Goal: Information Seeking & Learning: Learn about a topic

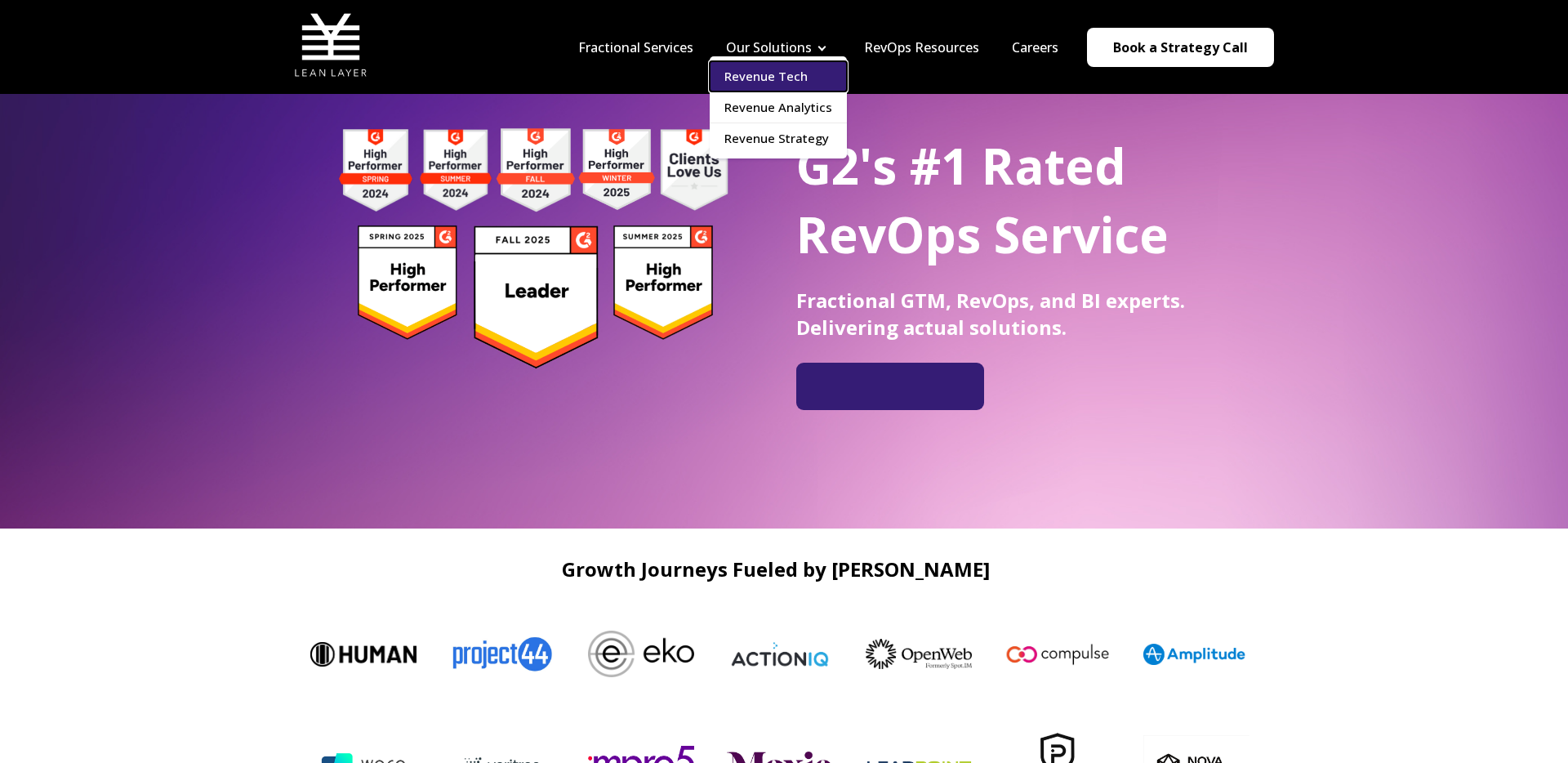
click at [810, 71] on link "Revenue Tech" at bounding box center [778, 76] width 137 height 31
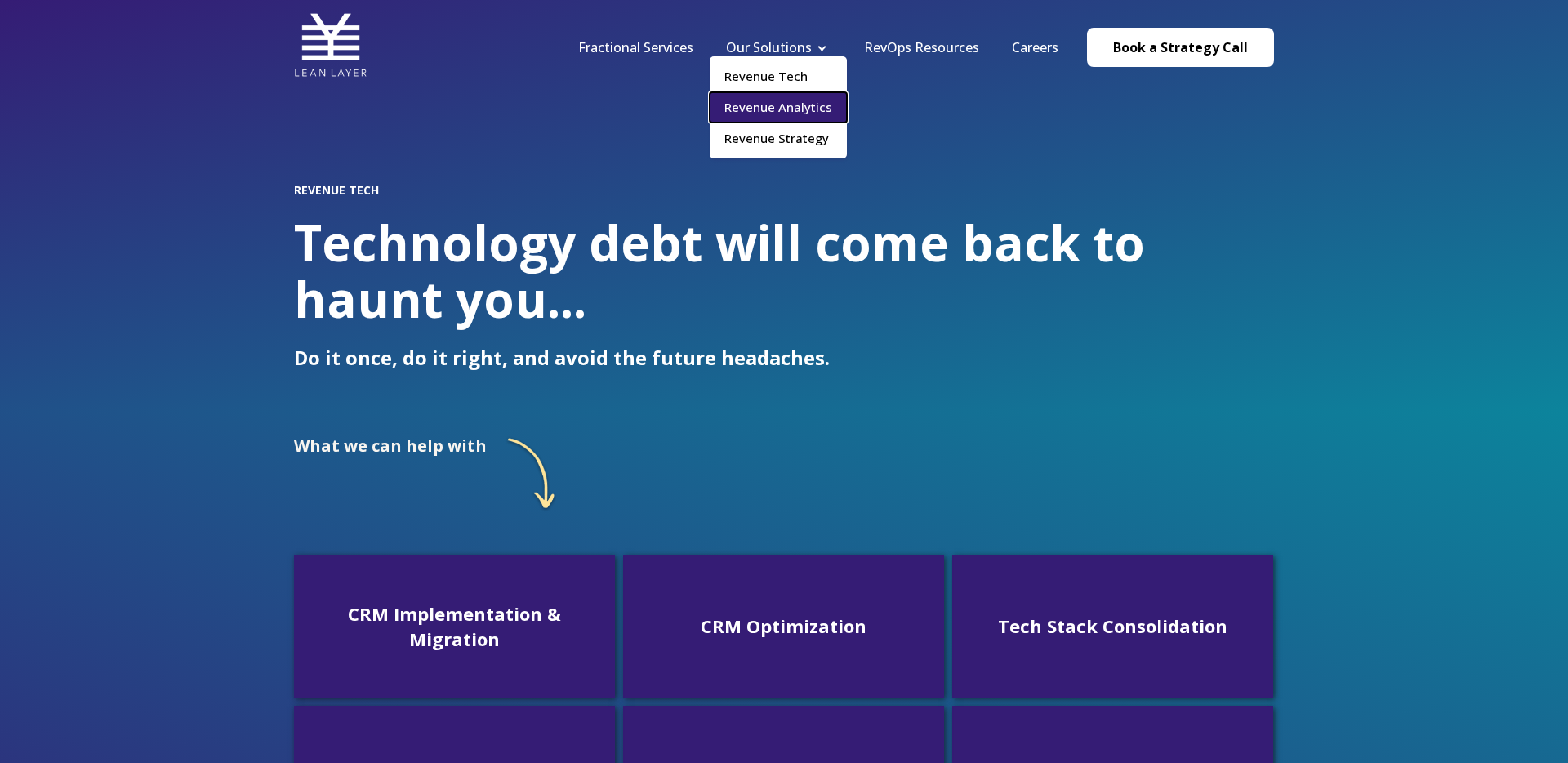
click at [771, 102] on link "Revenue Analytics" at bounding box center [778, 108] width 137 height 31
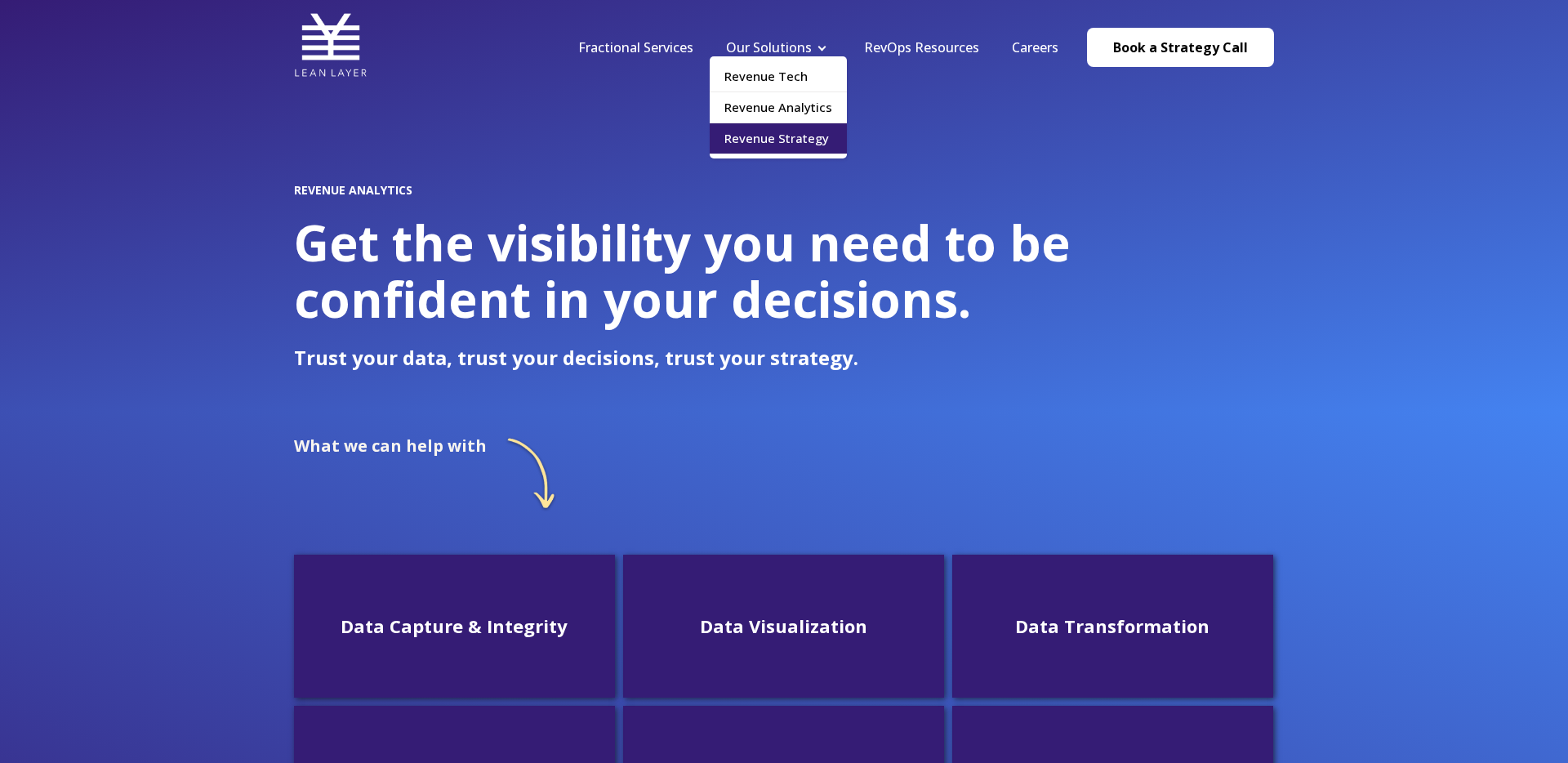
click at [751, 154] on ul "Revenue Tech Revenue Analytics Revenue Strategy" at bounding box center [778, 107] width 137 height 102
click at [755, 141] on link "Revenue Strategy" at bounding box center [778, 138] width 137 height 31
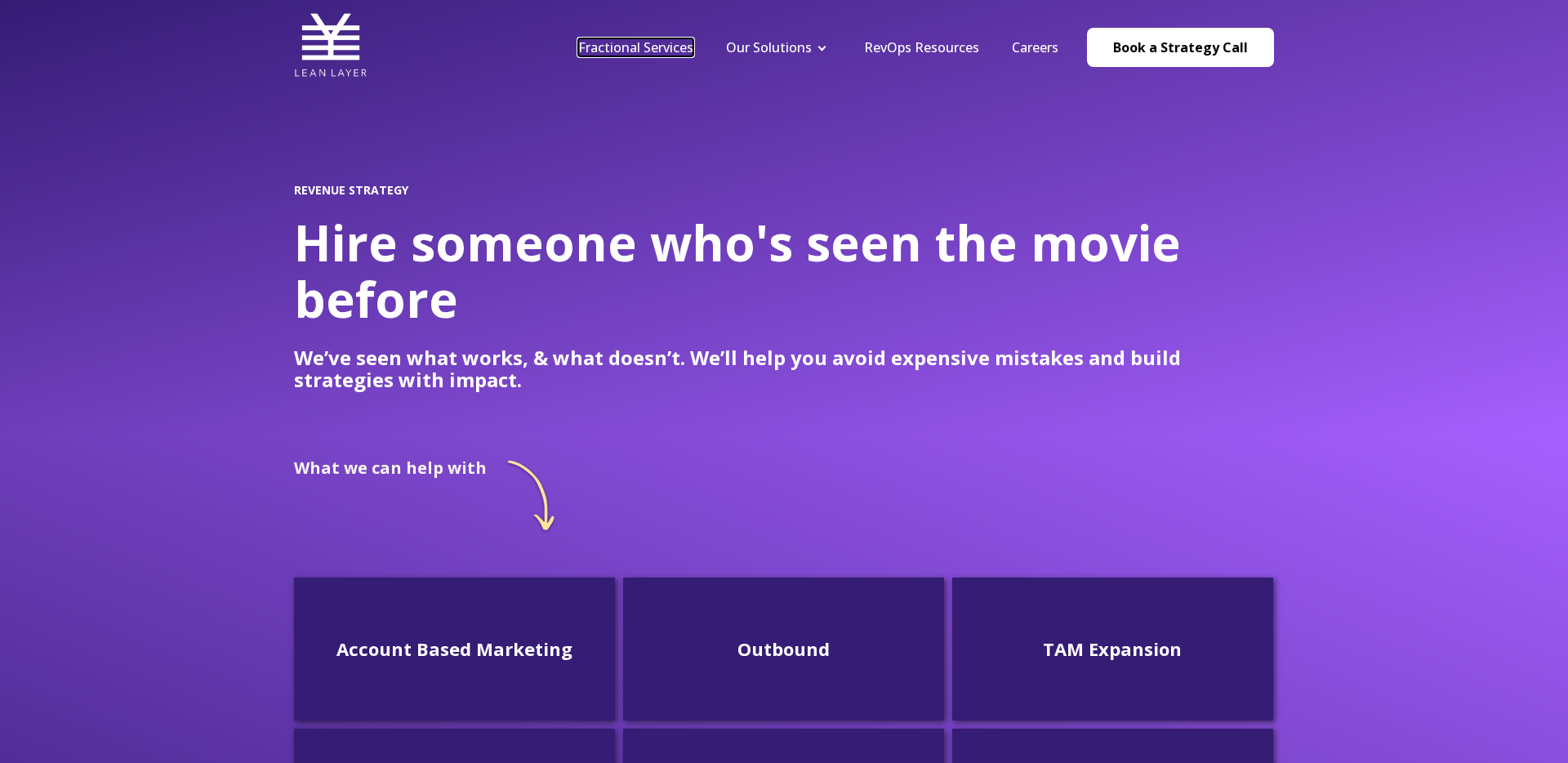
click at [650, 47] on link "Fractional Services" at bounding box center [636, 47] width 115 height 18
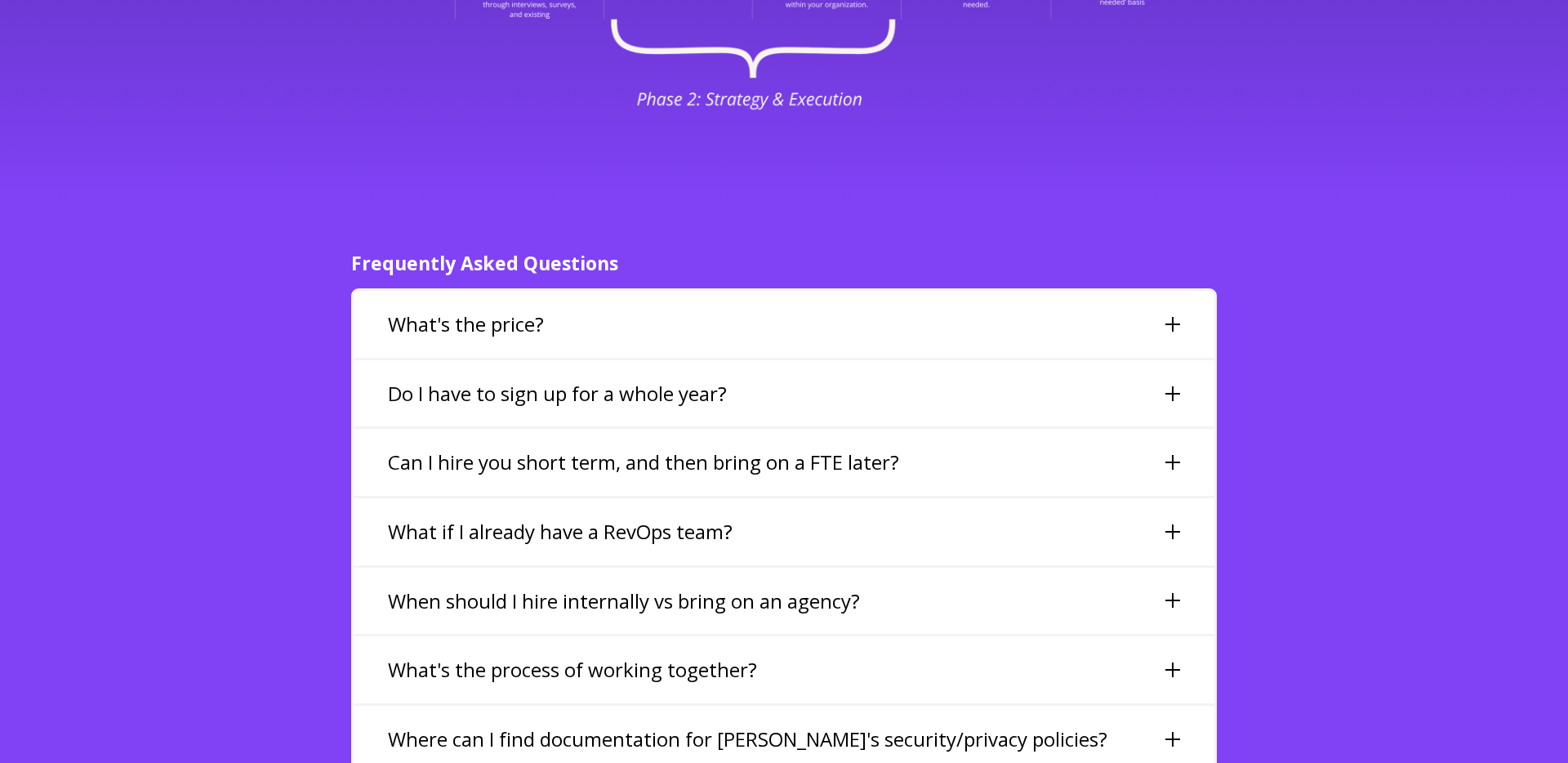
scroll to position [3569, 0]
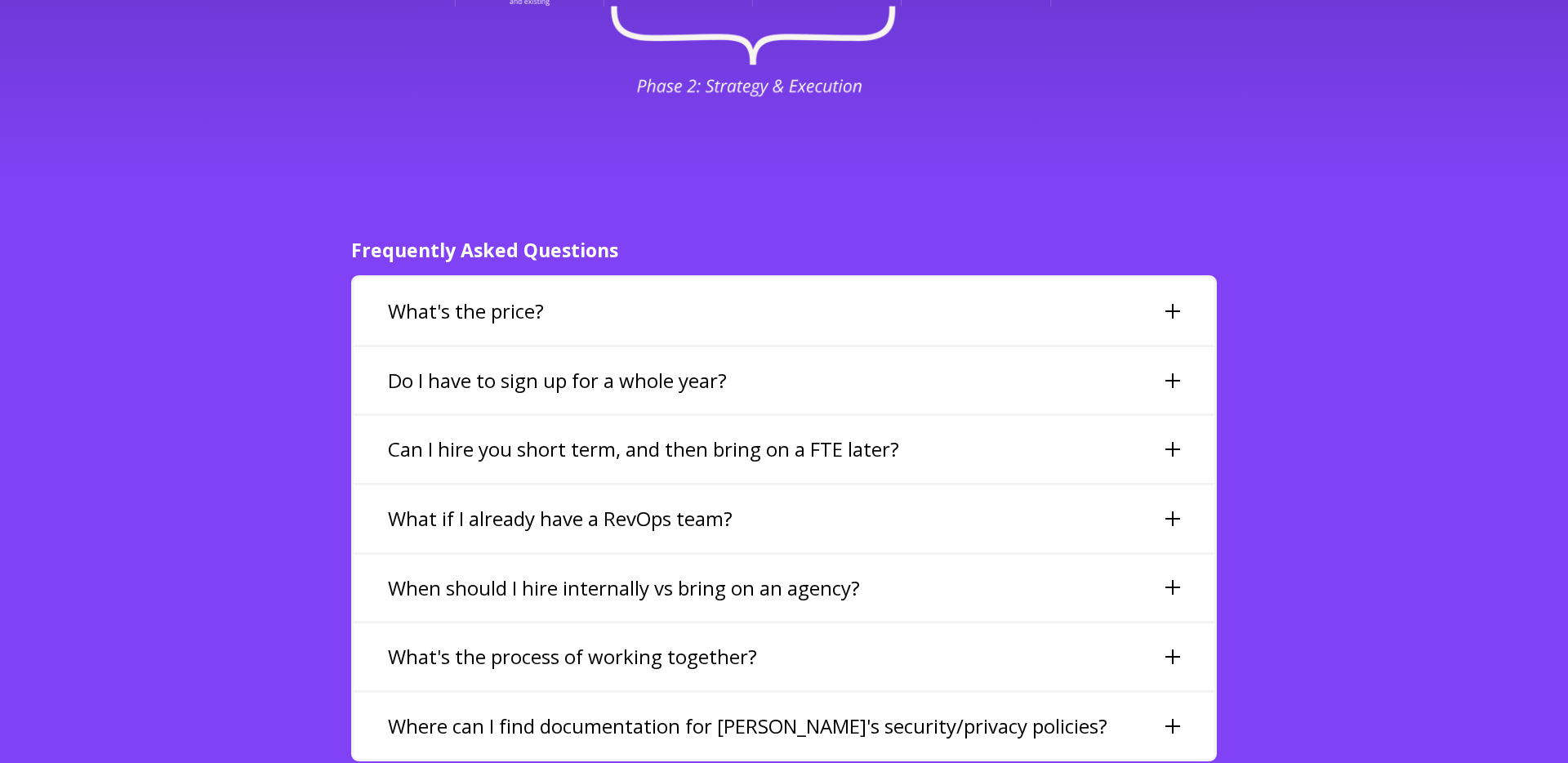
click at [1171, 304] on div at bounding box center [1173, 311] width 15 height 15
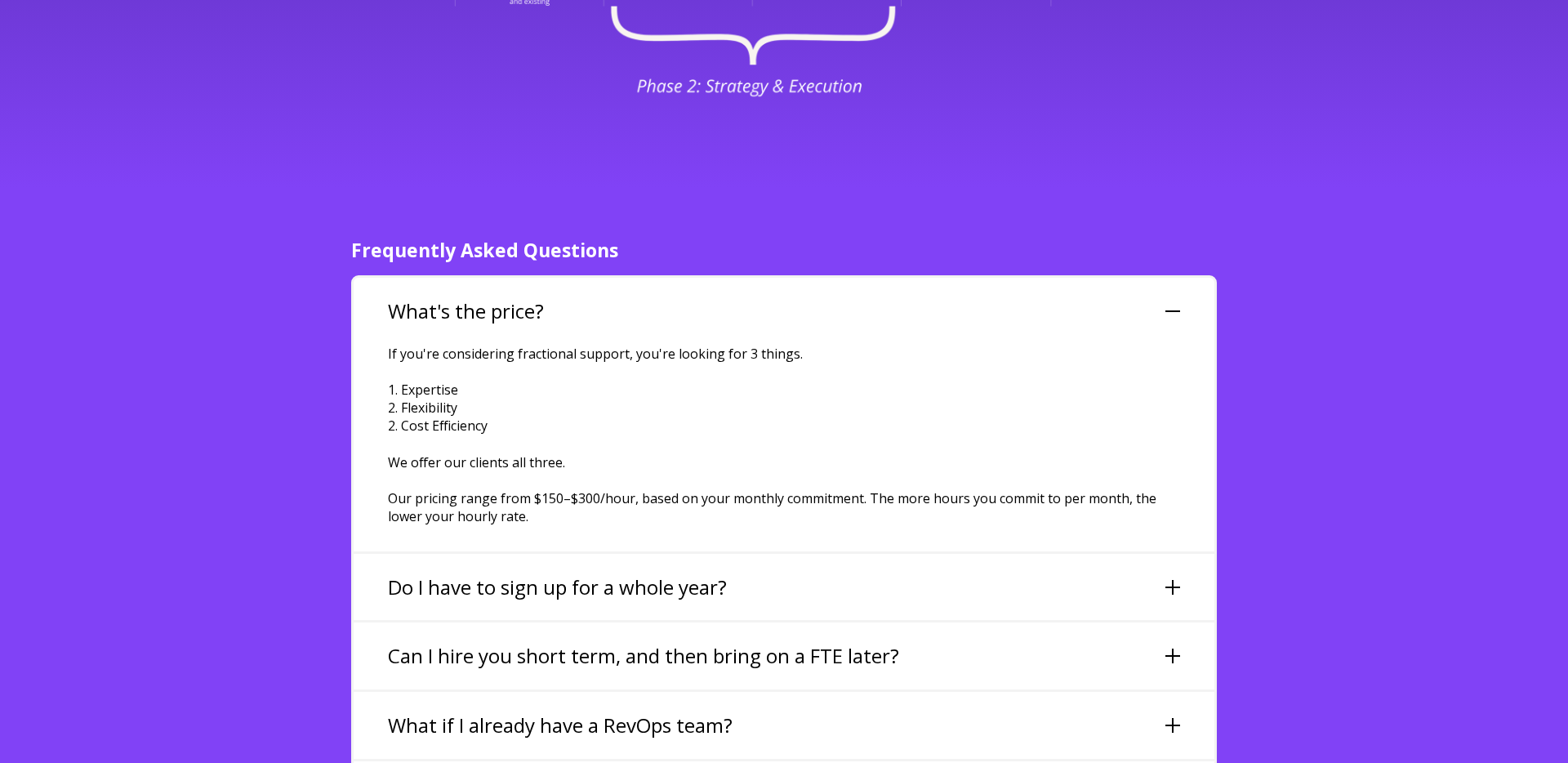
click at [1171, 304] on div at bounding box center [1173, 311] width 15 height 15
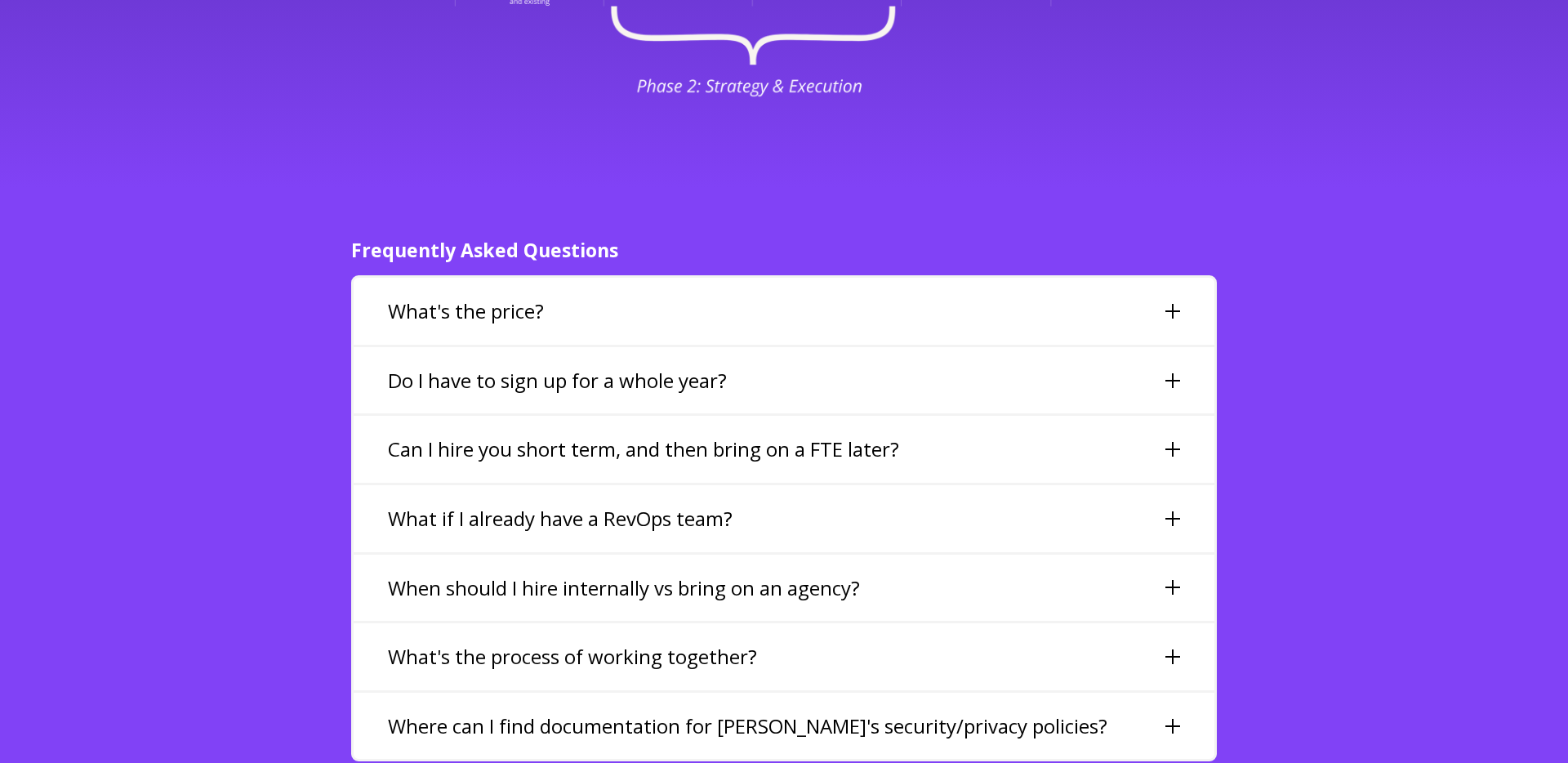
click at [905, 347] on div "Do I have to sign up for a whole year?" at bounding box center [784, 380] width 861 height 67
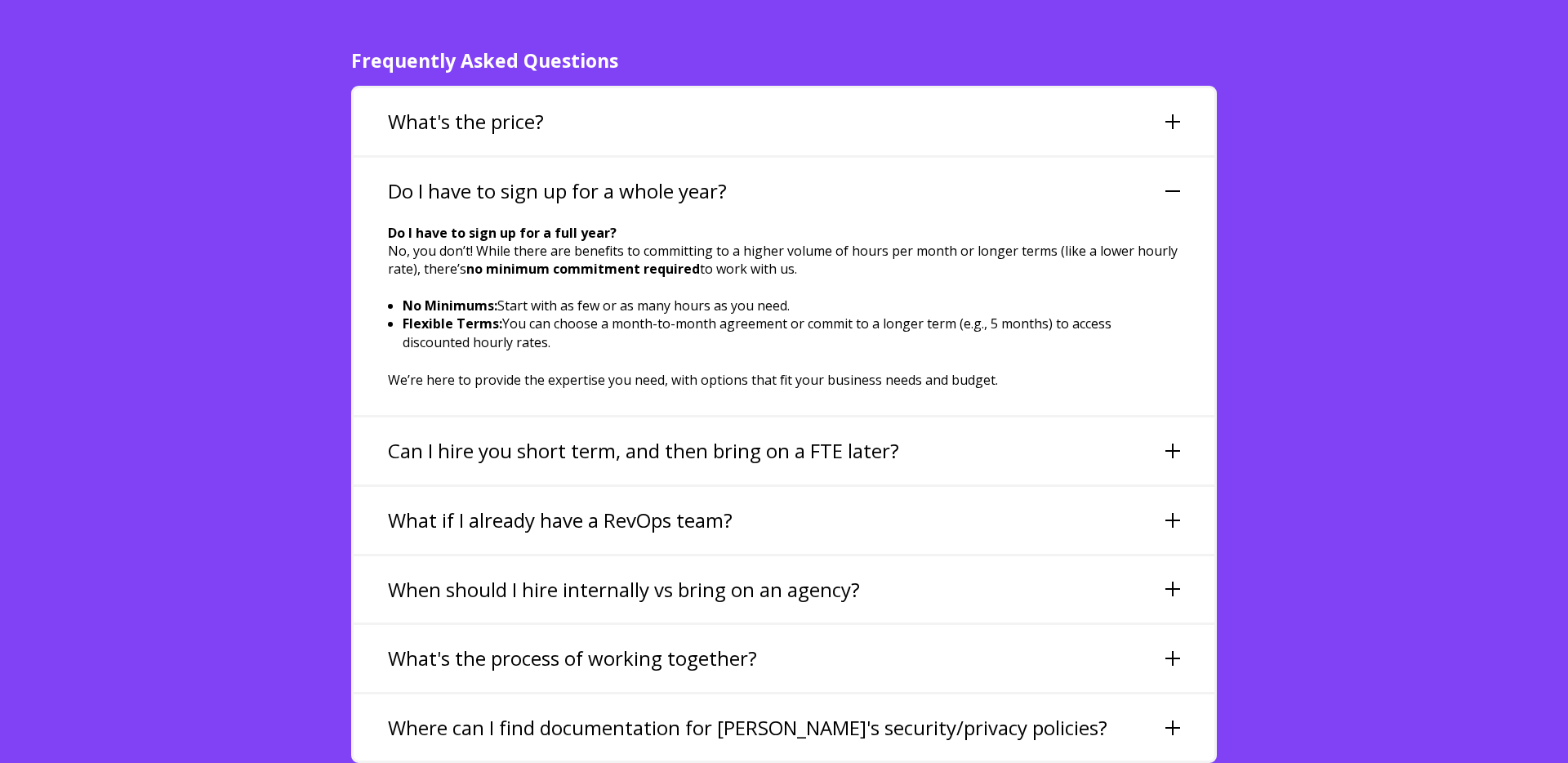
scroll to position [3763, 0]
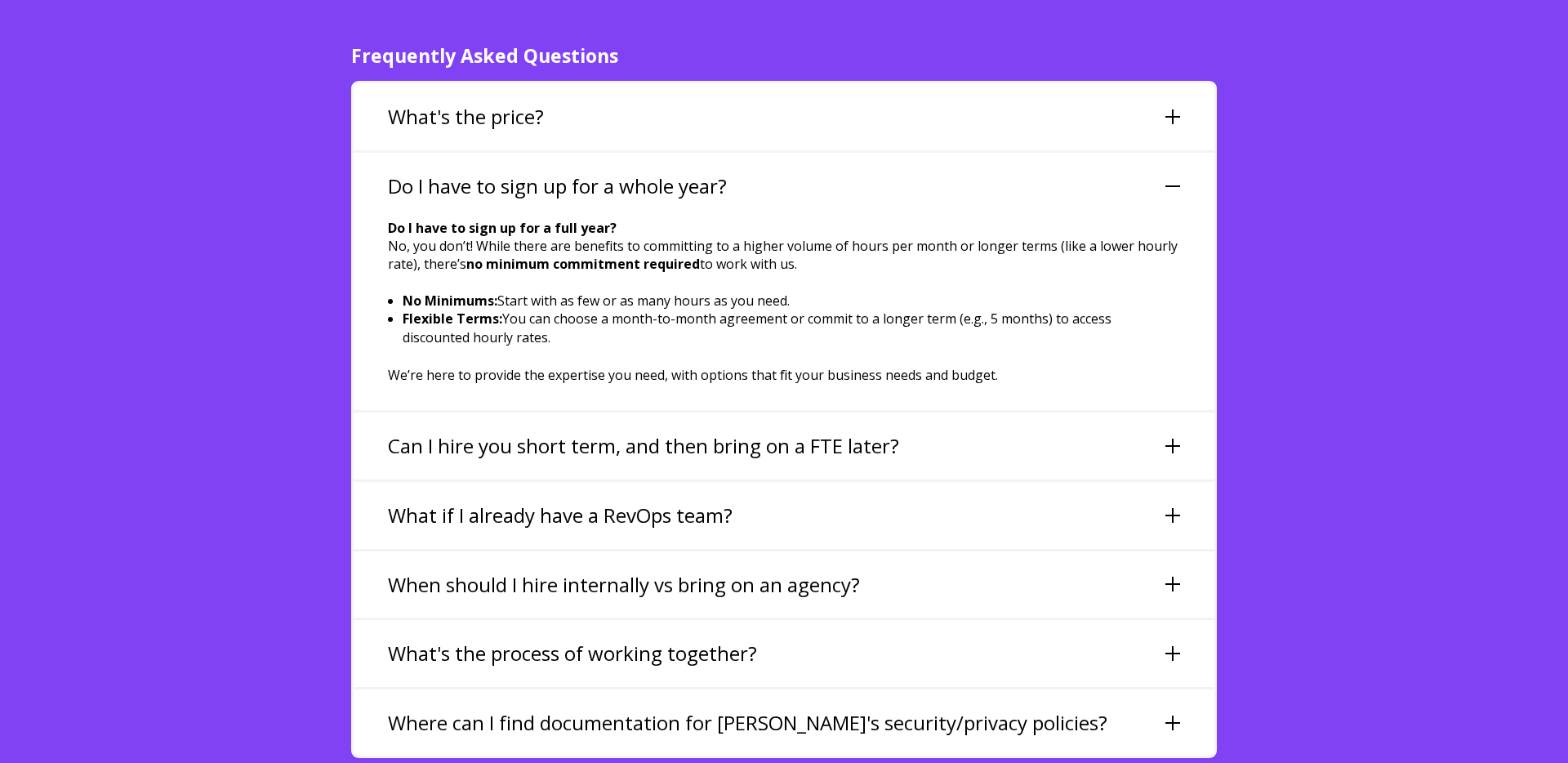
click at [922, 413] on div "Can I hire you short term, and then bring on a FTE later?" at bounding box center [784, 446] width 861 height 67
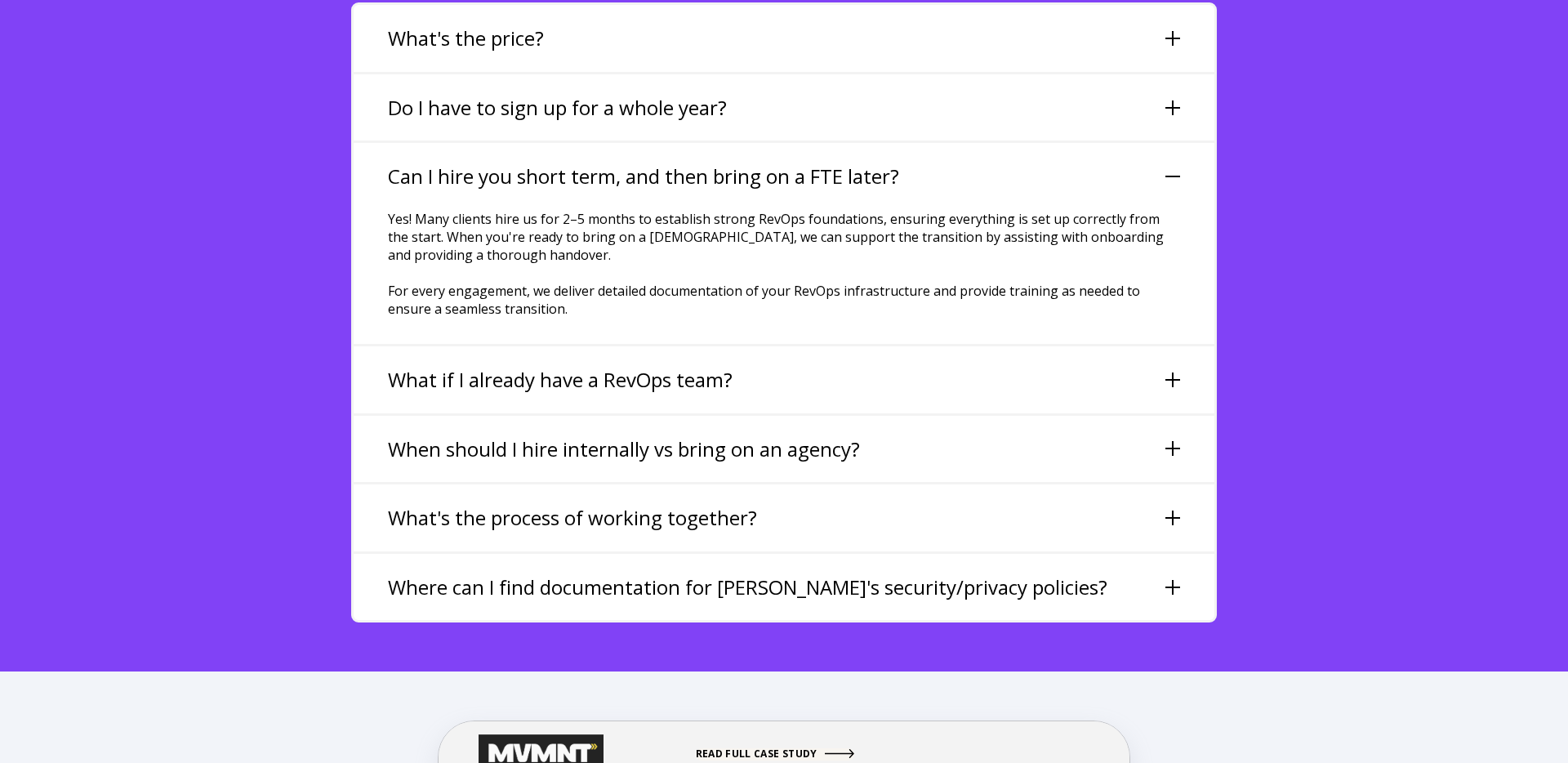
scroll to position [3842, 0]
click at [895, 345] on div "What if I already have a RevOps team?" at bounding box center [784, 378] width 861 height 67
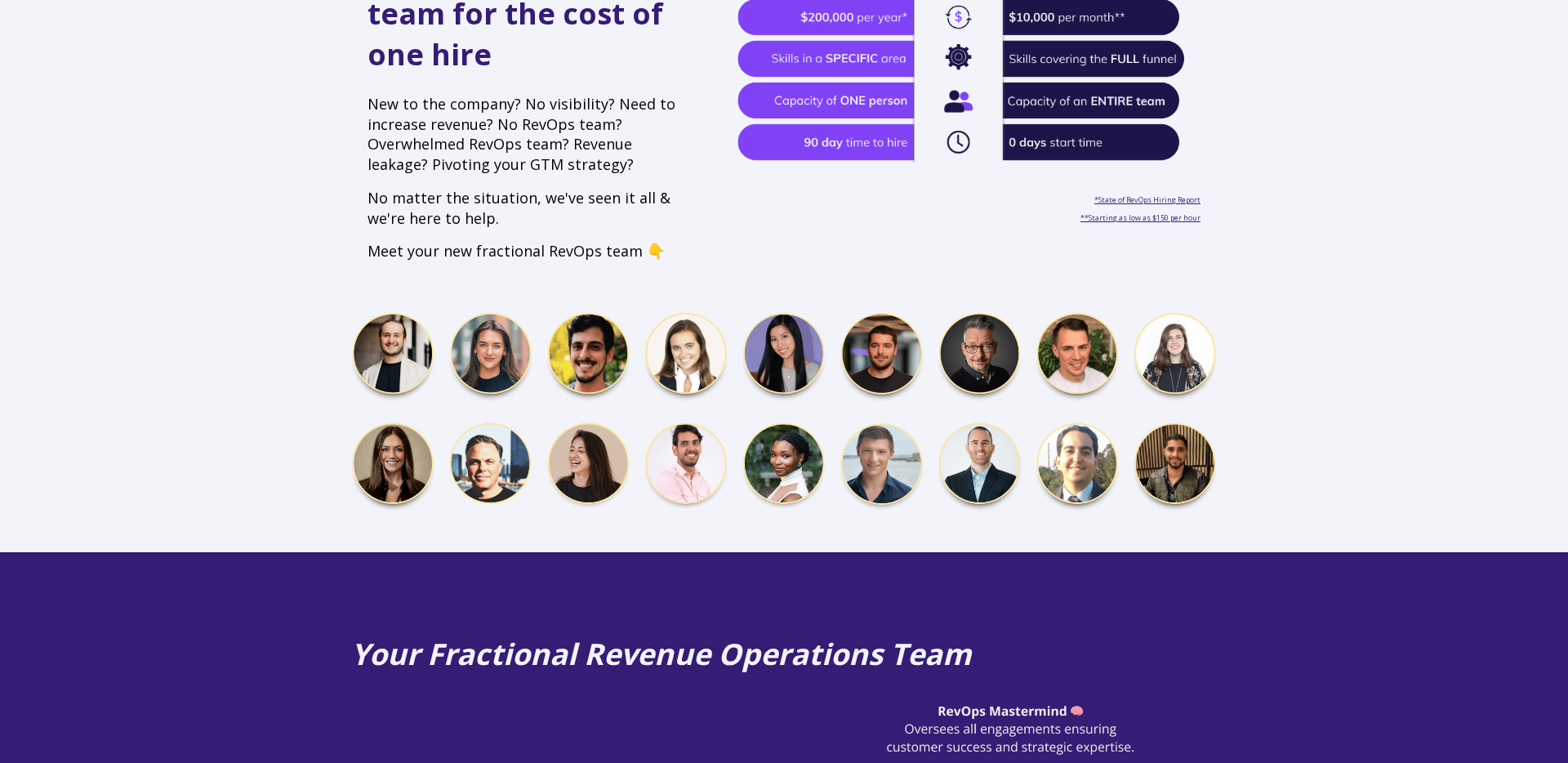
scroll to position [0, 0]
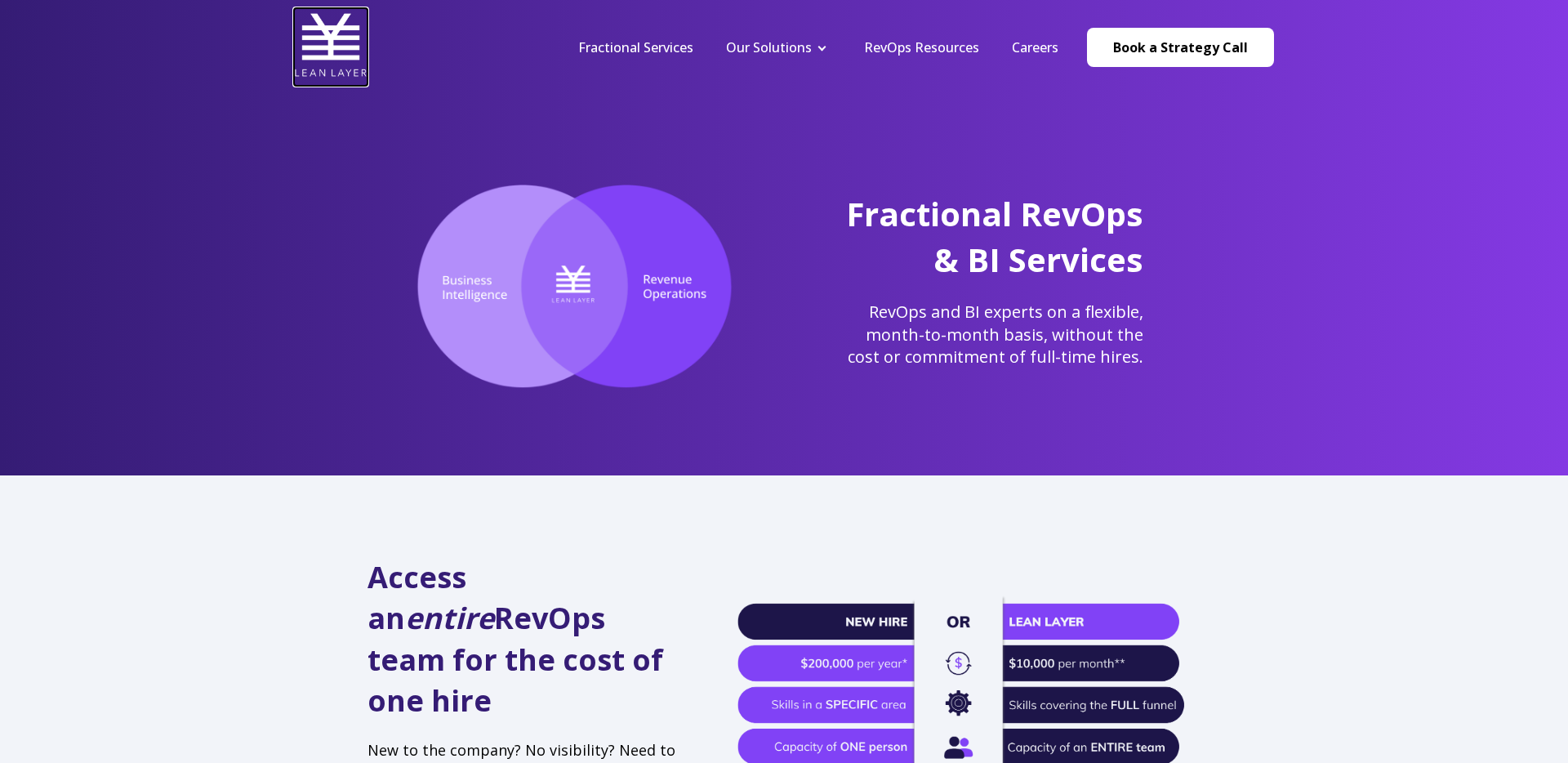
click at [325, 34] on img at bounding box center [330, 45] width 73 height 73
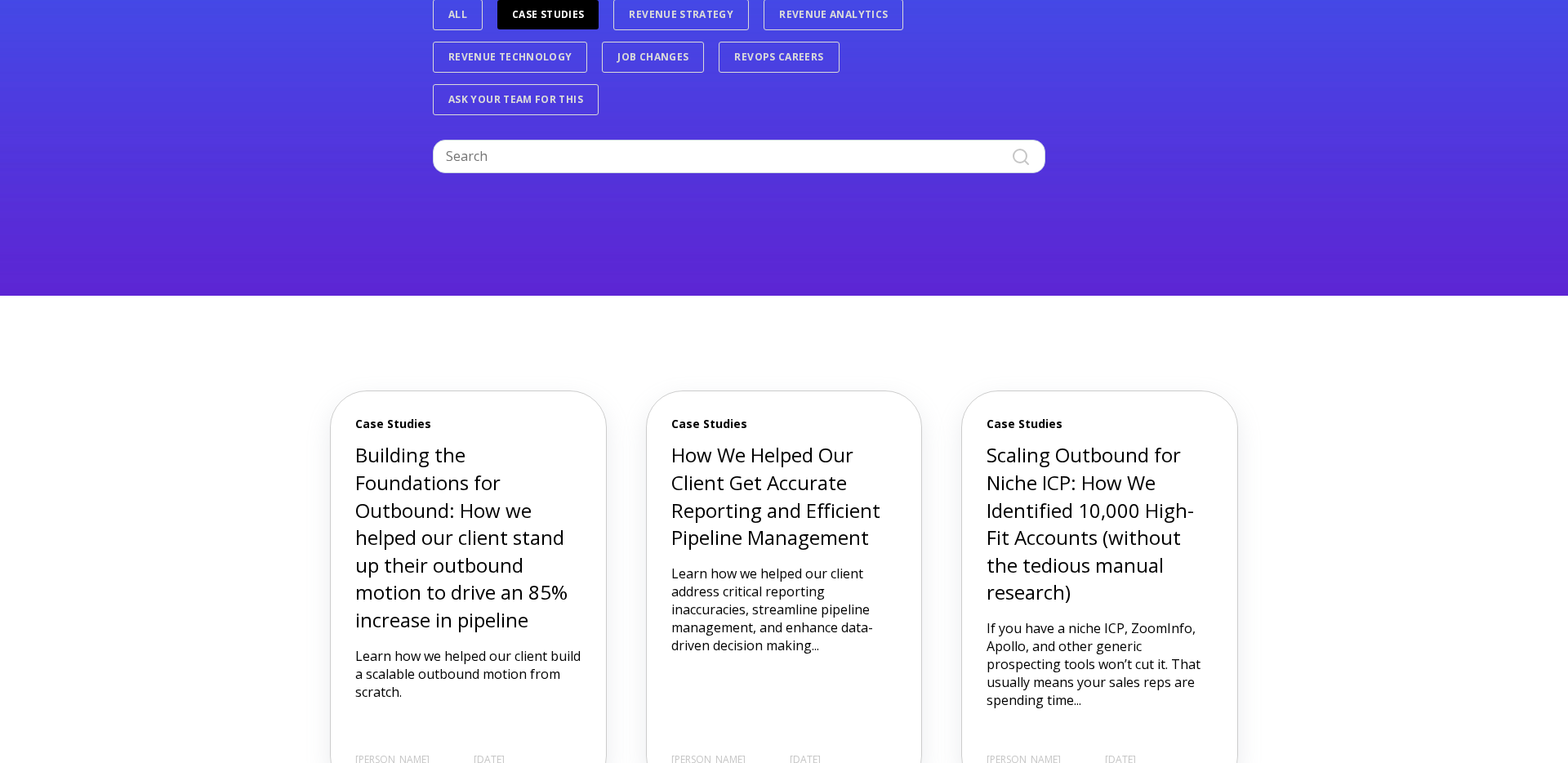
scroll to position [223, 0]
